Goal: Check status: Check status

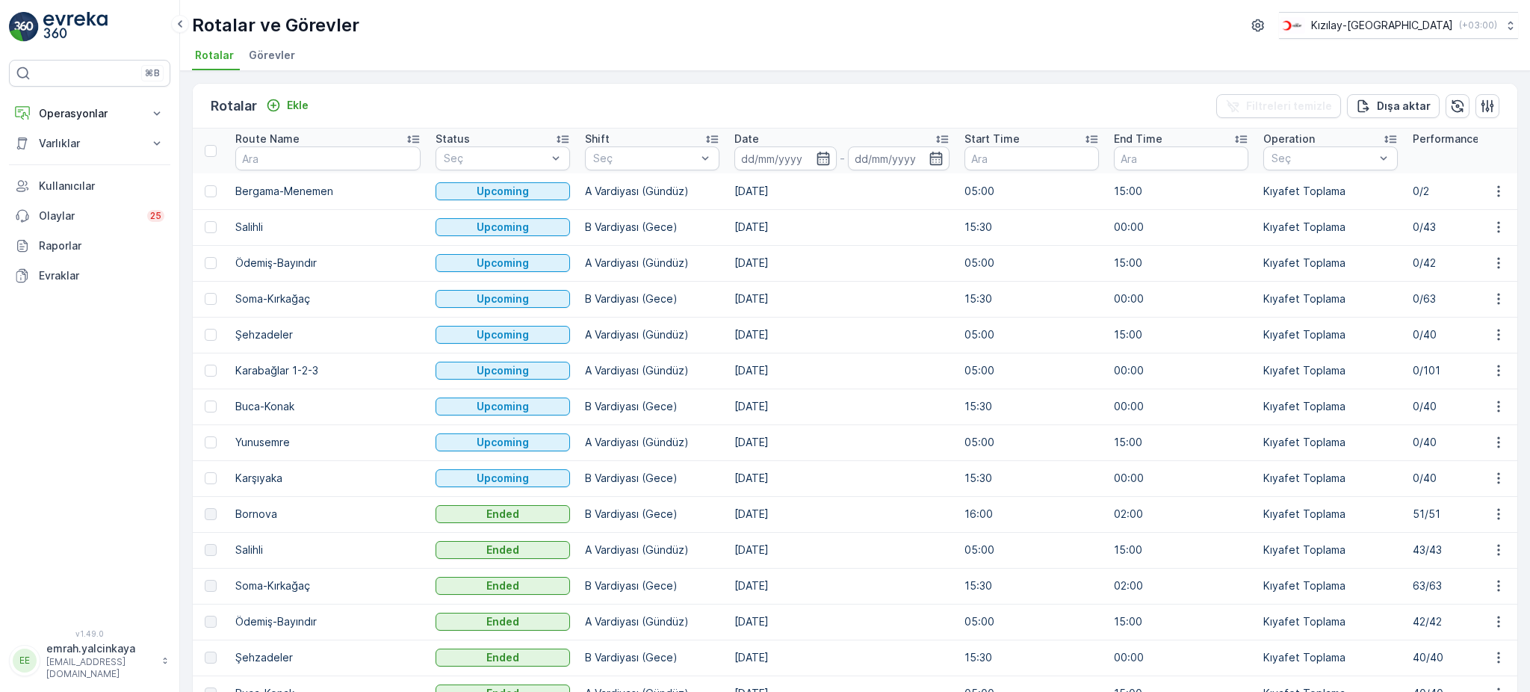
click at [578, 439] on td "A Vardiyası (Gündüz)" at bounding box center [652, 442] width 149 height 36
click at [791, 108] on div "Rotalar Ekle Filtreleri temizle Dışa aktar" at bounding box center [855, 106] width 1325 height 45
